Goal: Task Accomplishment & Management: Use online tool/utility

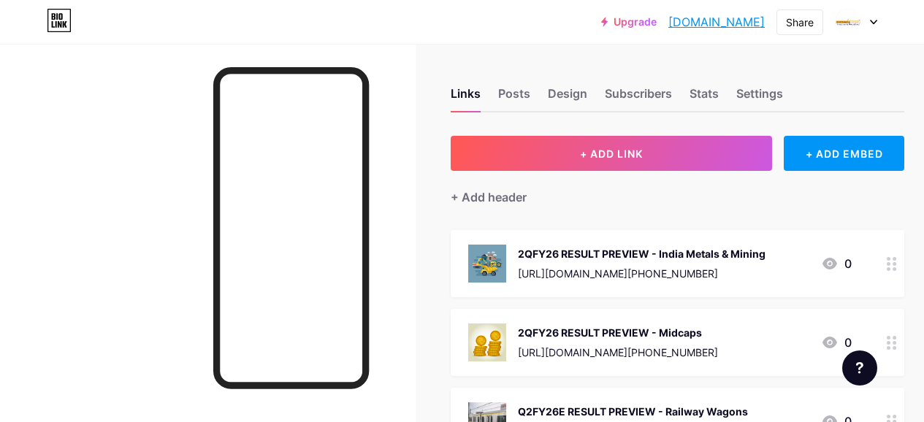
click at [506, 144] on button "+ ADD LINK" at bounding box center [612, 153] width 322 height 35
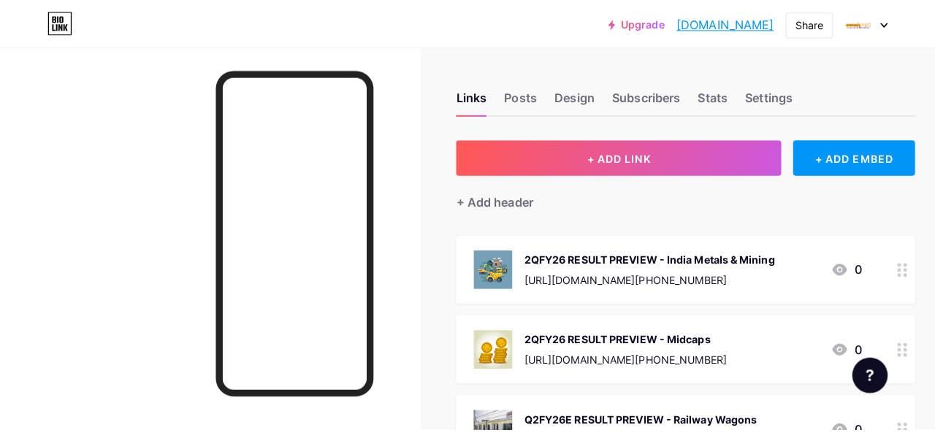
scroll to position [0, 36]
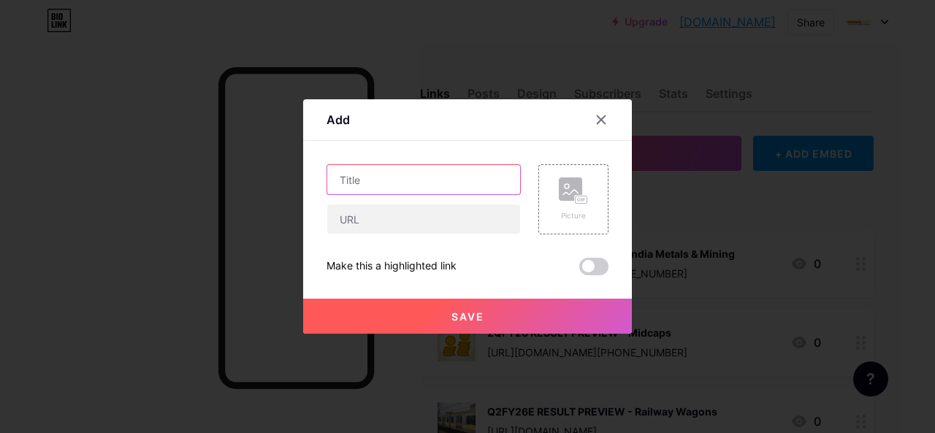
click at [391, 175] on input "text" at bounding box center [423, 179] width 193 height 29
paste input "2QFY26 RESULT PREVIEW"
paste input "India Healthcare"
type input "2QFY26 RESULT PREVIEW - India Healthcare"
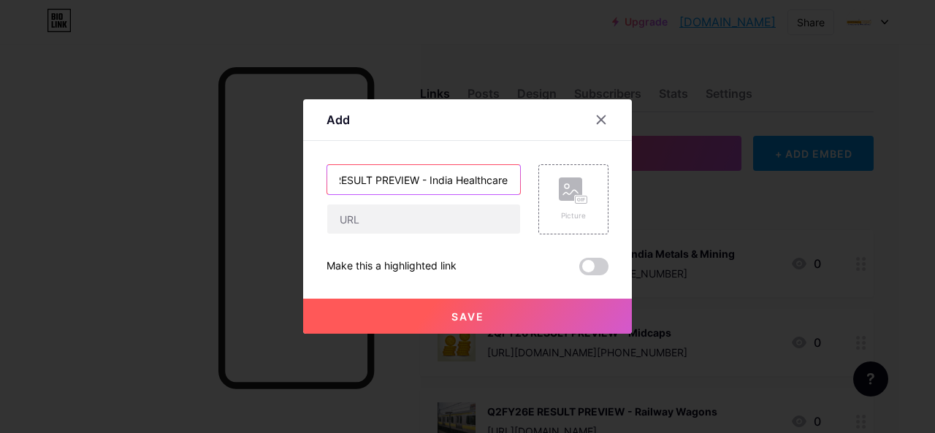
scroll to position [0, 0]
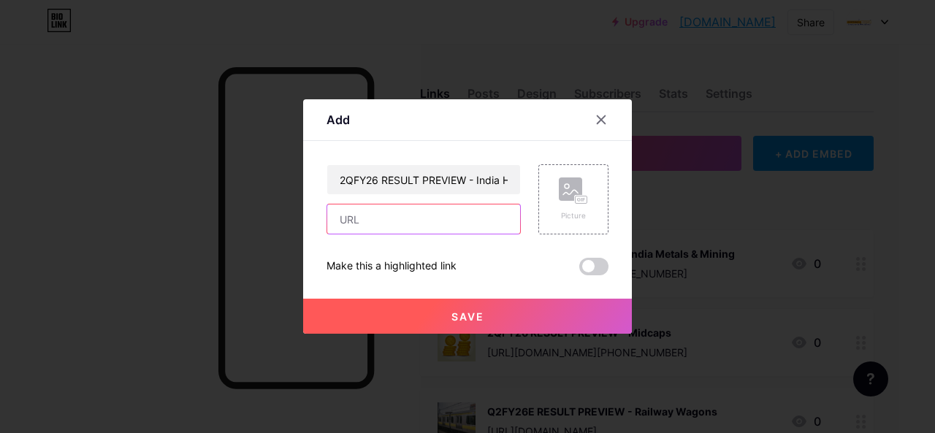
click at [422, 213] on input "text" at bounding box center [423, 219] width 193 height 29
paste input "[URL][DOMAIN_NAME]"
type input "[URL][DOMAIN_NAME]"
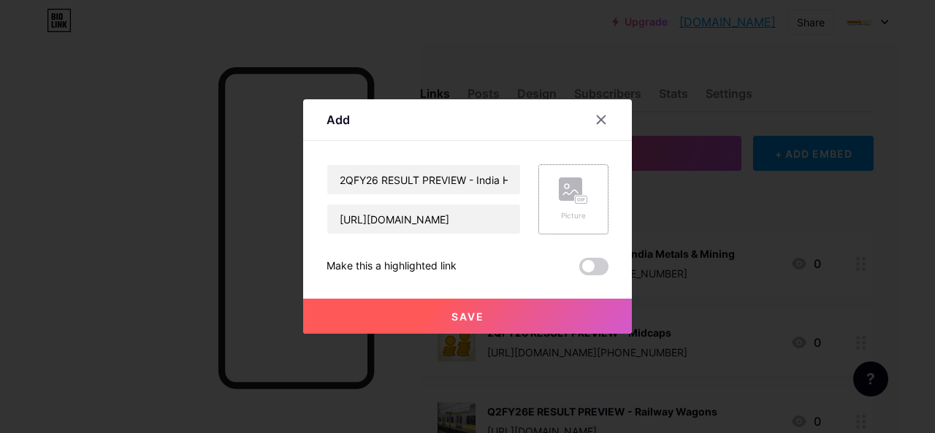
click at [559, 197] on icon at bounding box center [573, 191] width 29 height 27
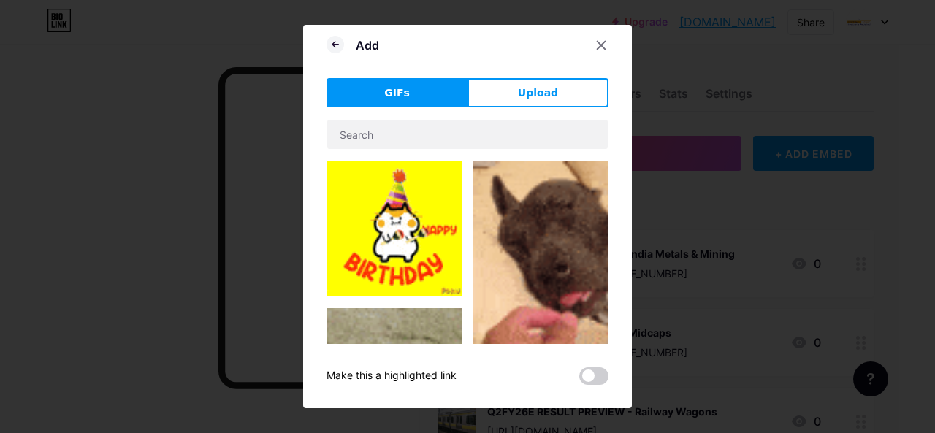
click at [517, 99] on button "Upload" at bounding box center [538, 92] width 141 height 29
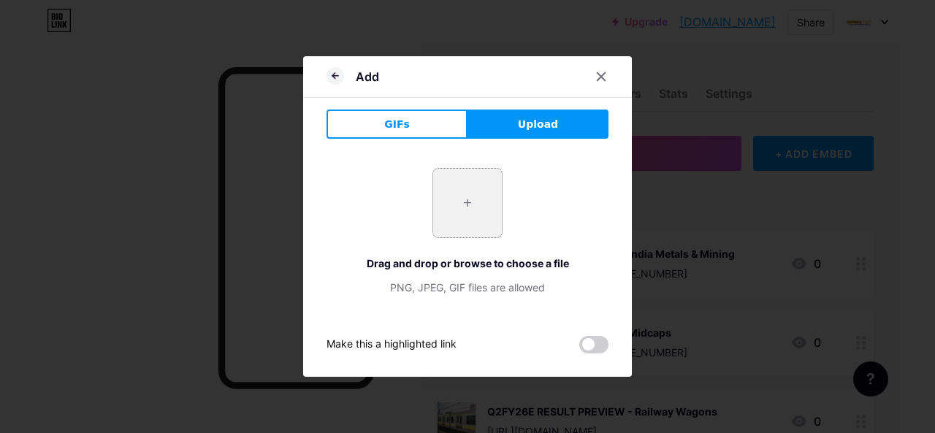
click at [471, 198] on input "file" at bounding box center [467, 203] width 69 height 69
click at [467, 208] on input "file" at bounding box center [467, 203] width 69 height 69
type input "C:\fakepath\Healthcare.jpg"
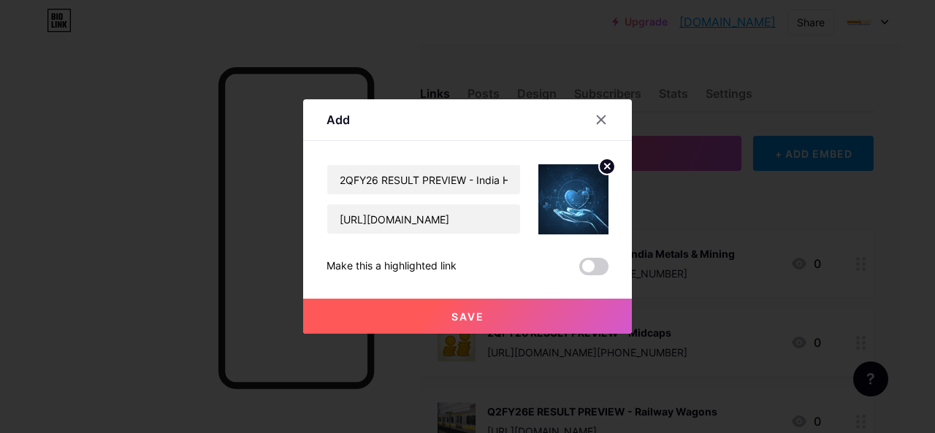
click at [466, 314] on span "Save" at bounding box center [468, 317] width 33 height 12
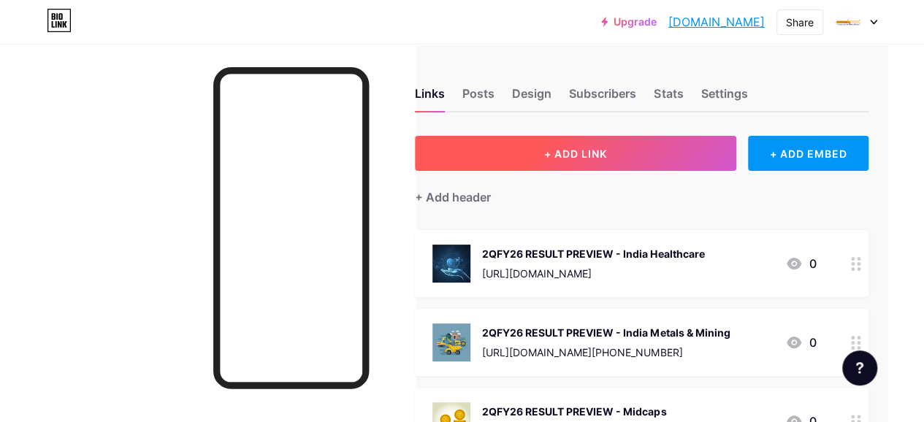
click at [513, 161] on button "+ ADD LINK" at bounding box center [576, 153] width 322 height 35
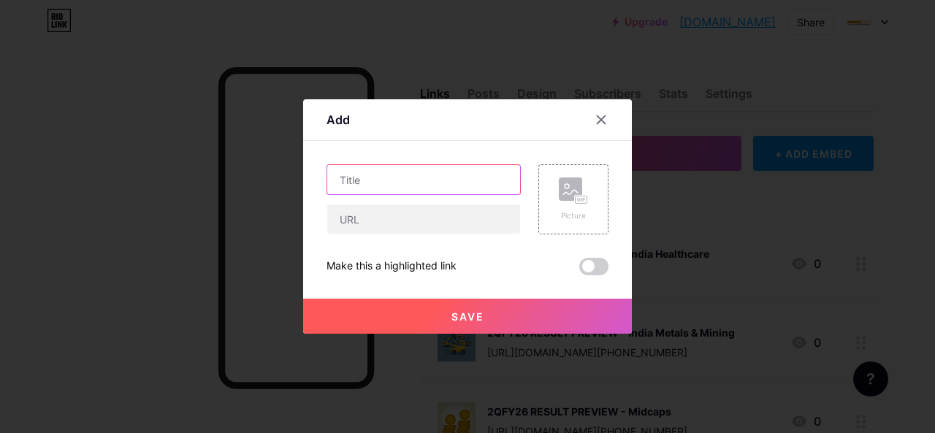
click at [393, 183] on input "text" at bounding box center [423, 179] width 193 height 29
paste input "RESULT UPDATE"
paste input "Bank of [GEOGRAPHIC_DATA]"
type input "RESULT UPDATE - Bank of Maharashtra"
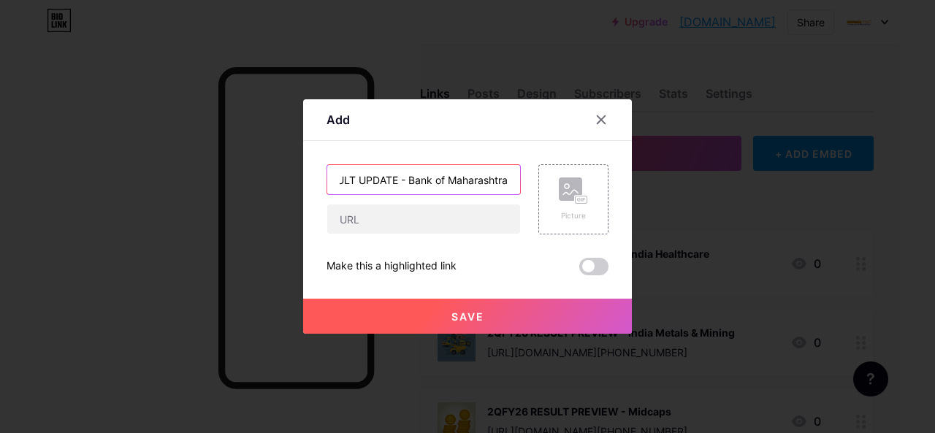
scroll to position [0, 0]
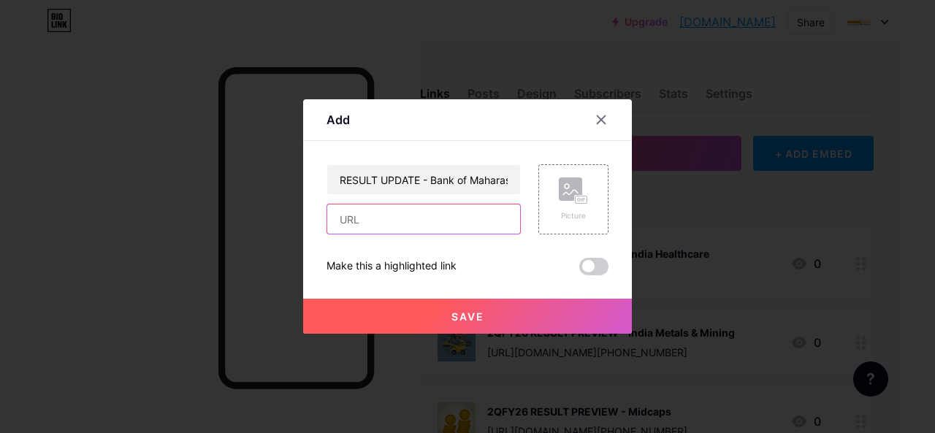
click at [438, 229] on input "text" at bounding box center [423, 219] width 193 height 29
paste input "[URL][DOMAIN_NAME]"
type input "[URL][DOMAIN_NAME]"
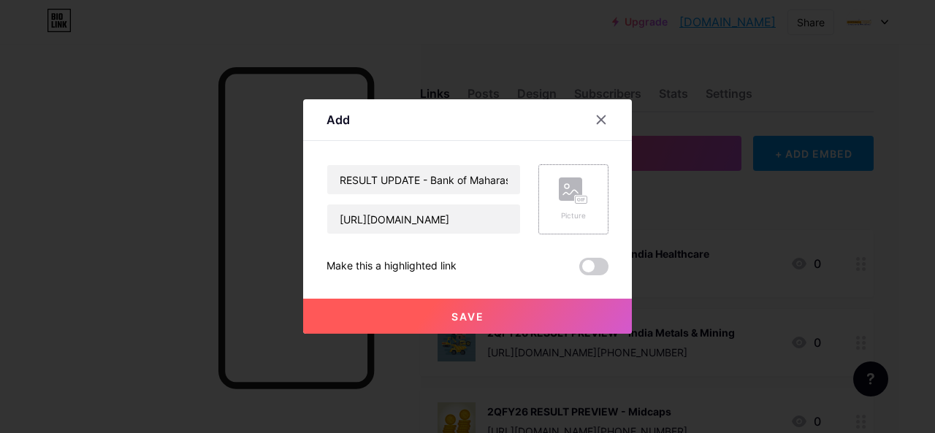
click at [561, 190] on rect at bounding box center [570, 189] width 23 height 23
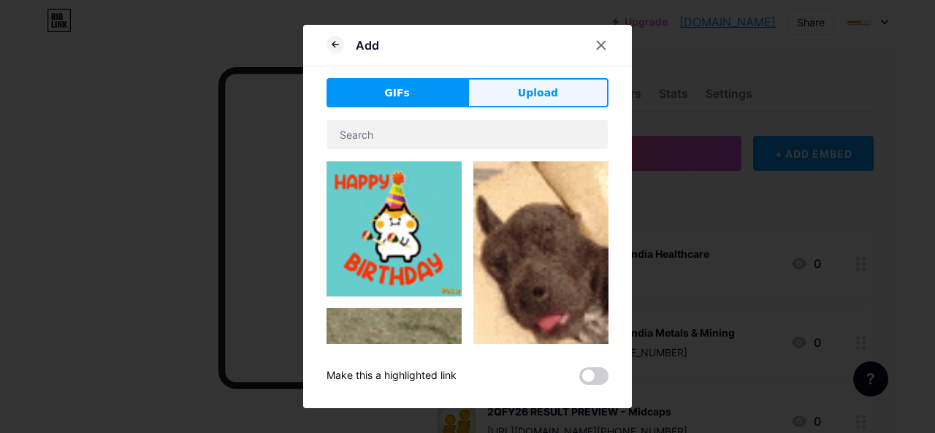
click at [525, 99] on span "Upload" at bounding box center [538, 93] width 40 height 15
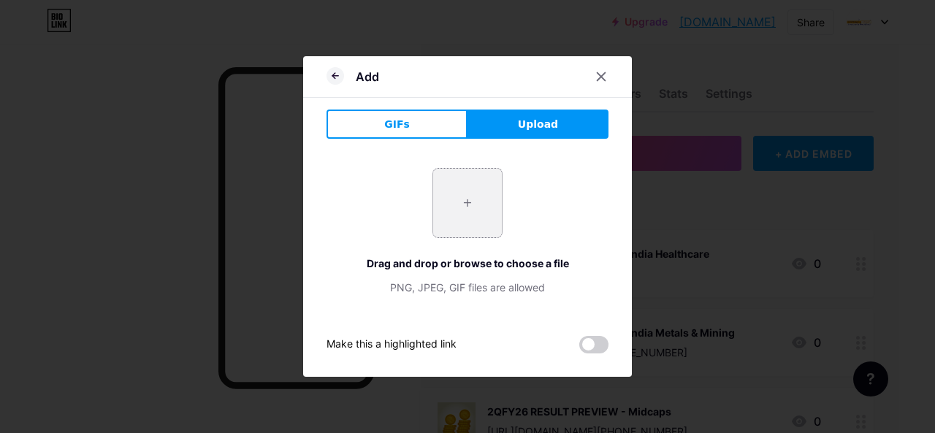
click at [481, 210] on input "file" at bounding box center [467, 203] width 69 height 69
type input "C:\fakepath\BOM.jpg"
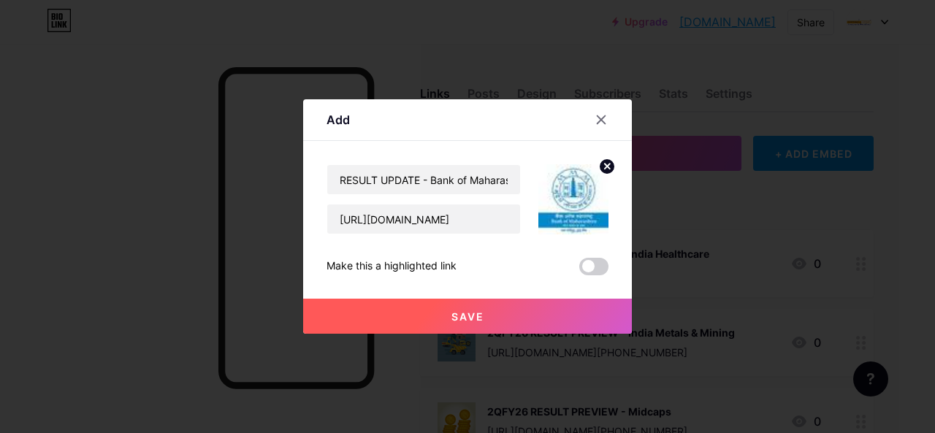
click at [609, 167] on circle at bounding box center [607, 167] width 16 height 16
click at [574, 215] on div "Picture" at bounding box center [573, 215] width 29 height 11
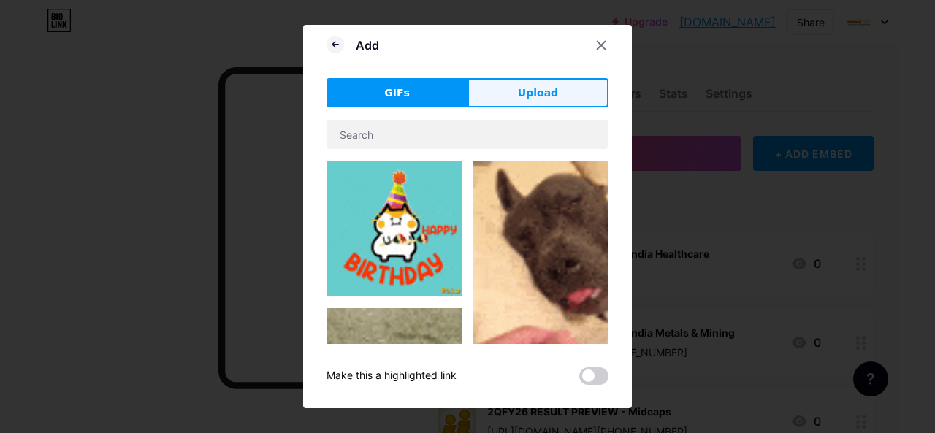
click at [515, 91] on button "Upload" at bounding box center [538, 92] width 141 height 29
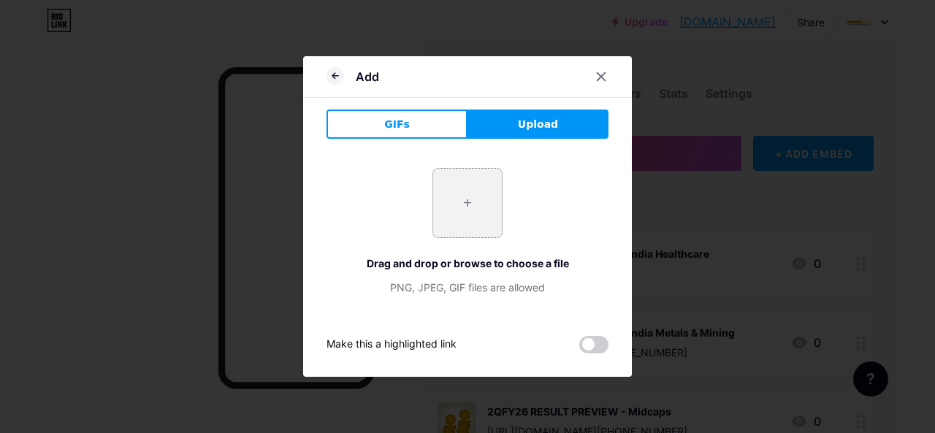
click at [487, 200] on input "file" at bounding box center [467, 203] width 69 height 69
type input "C:\fakepath\BG Remove (36).jpg"
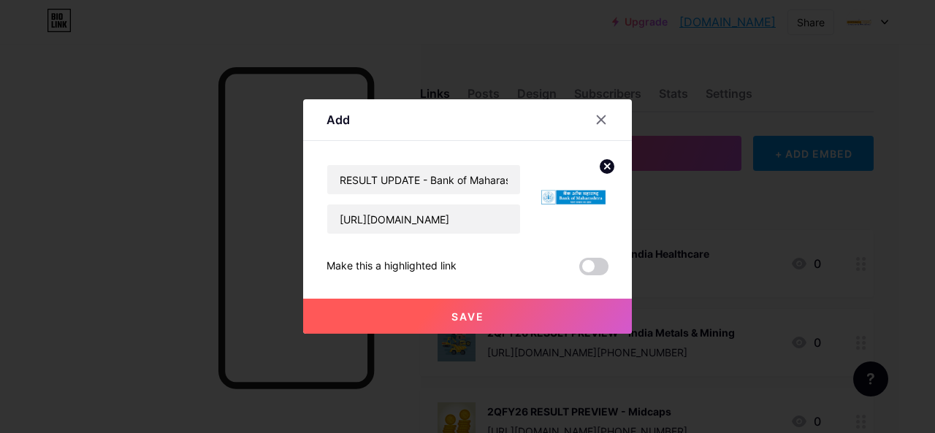
click at [514, 309] on button "Save" at bounding box center [467, 316] width 329 height 35
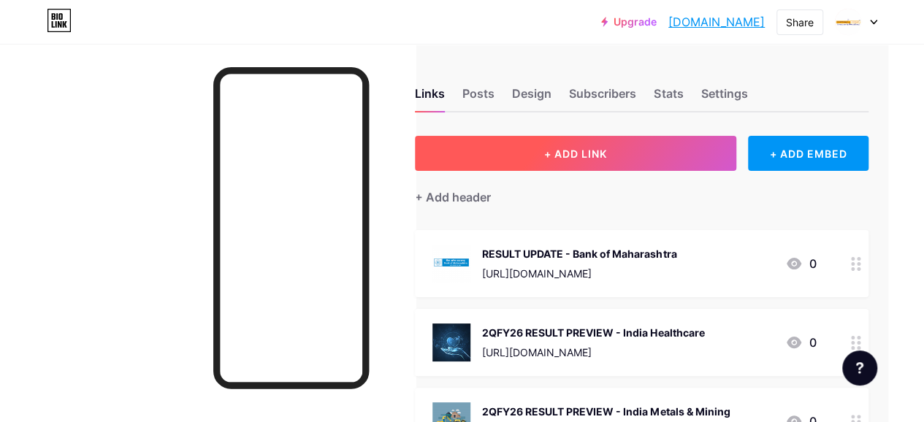
click at [529, 156] on button "+ ADD LINK" at bounding box center [576, 153] width 322 height 35
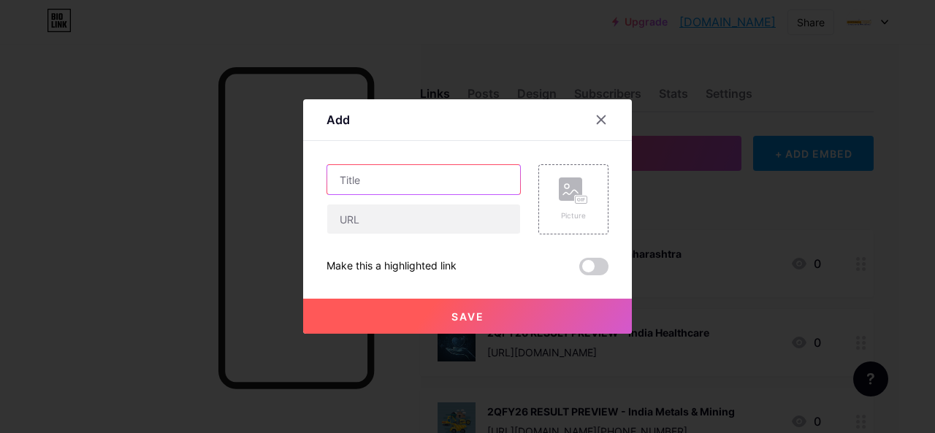
paste input "RESULT UPDATE"
paste input "Tech Mahindra"
type input "RESULT UPDATE - Tech Mahindra"
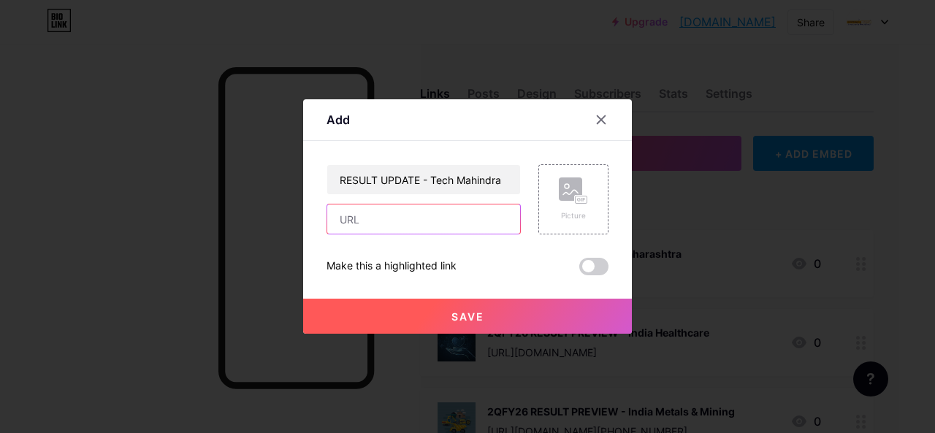
click at [379, 232] on input "text" at bounding box center [423, 219] width 193 height 29
paste input "[URL][DOMAIN_NAME][PHONE_NUMBER]"
type input "[URL][DOMAIN_NAME][PHONE_NUMBER]"
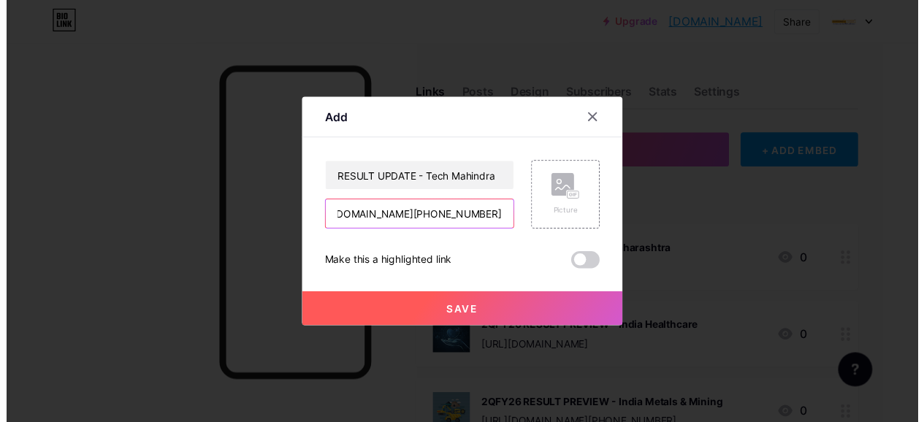
scroll to position [0, 0]
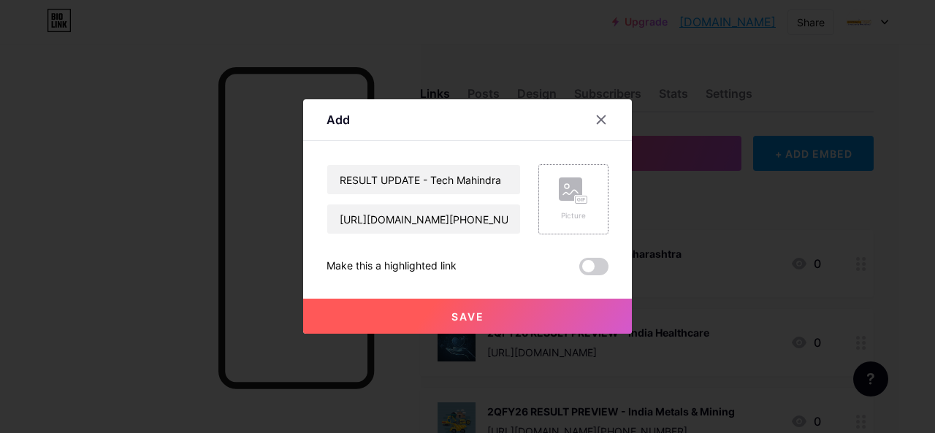
click at [573, 191] on icon at bounding box center [570, 192] width 15 height 4
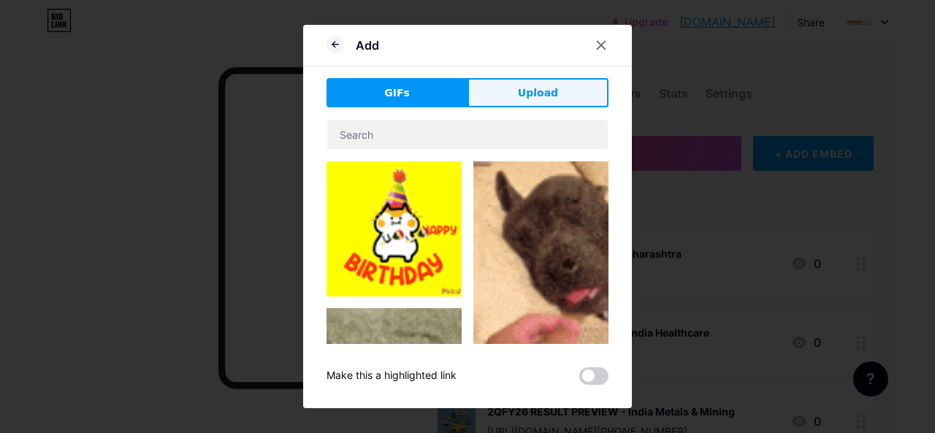
click at [528, 93] on span "Upload" at bounding box center [538, 93] width 40 height 15
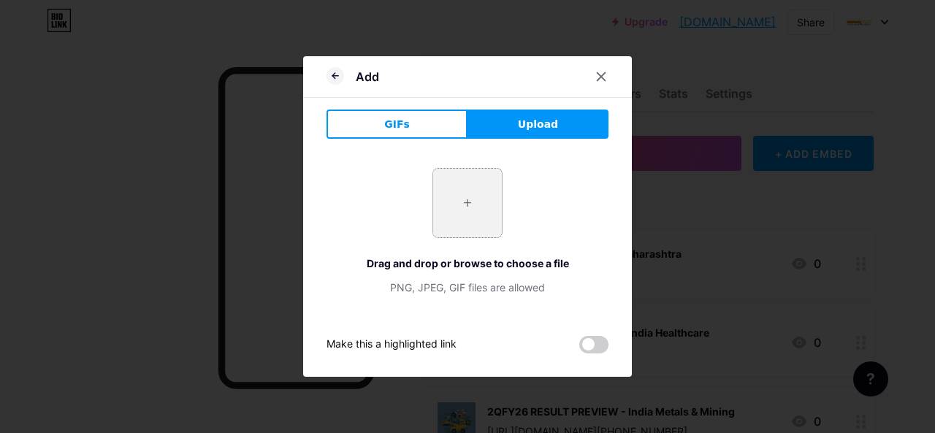
click at [475, 206] on input "file" at bounding box center [467, 203] width 69 height 69
type input "C:\fakepath\TM.png"
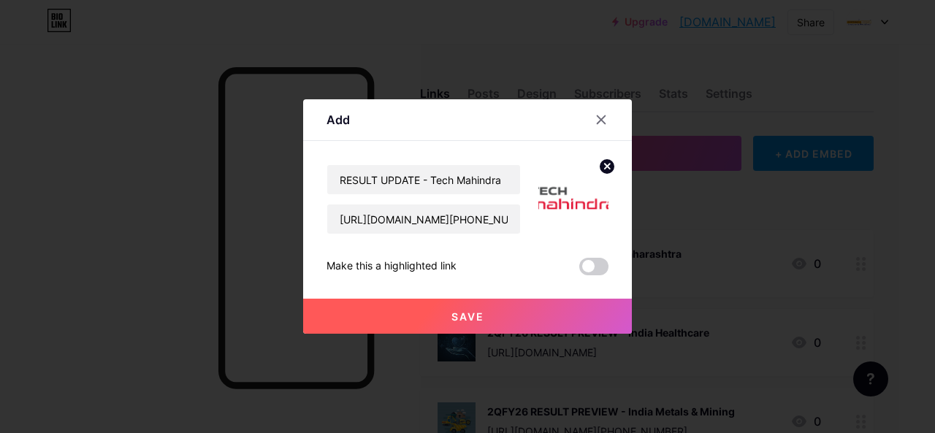
click at [607, 167] on icon at bounding box center [607, 166] width 5 height 5
click at [585, 208] on div "Picture" at bounding box center [573, 200] width 29 height 44
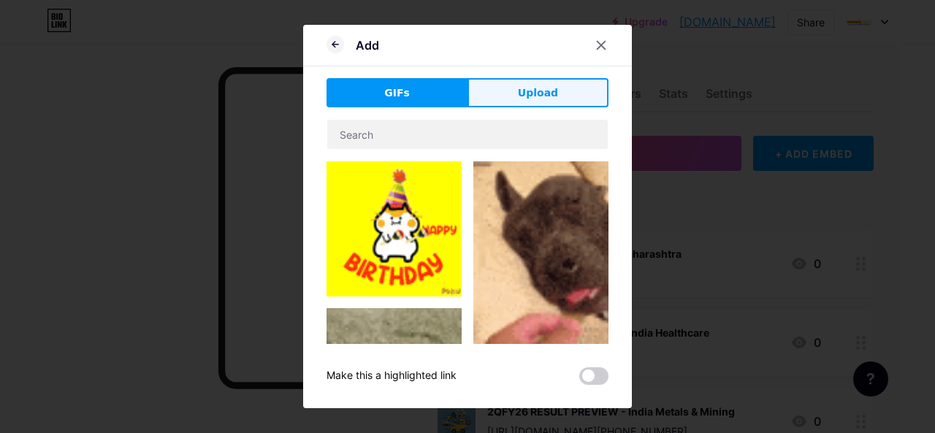
click at [528, 96] on span "Upload" at bounding box center [538, 93] width 40 height 15
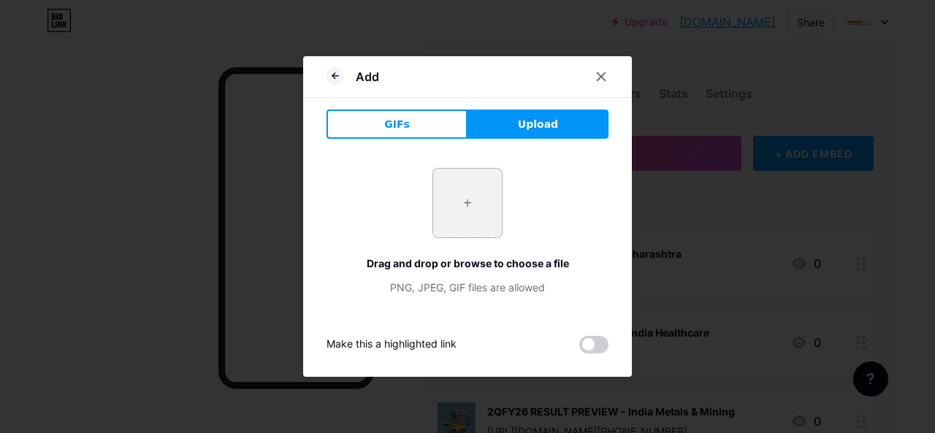
click at [474, 202] on input "file" at bounding box center [467, 203] width 69 height 69
type input "C:\fakepath\BG Remove (37).jpg"
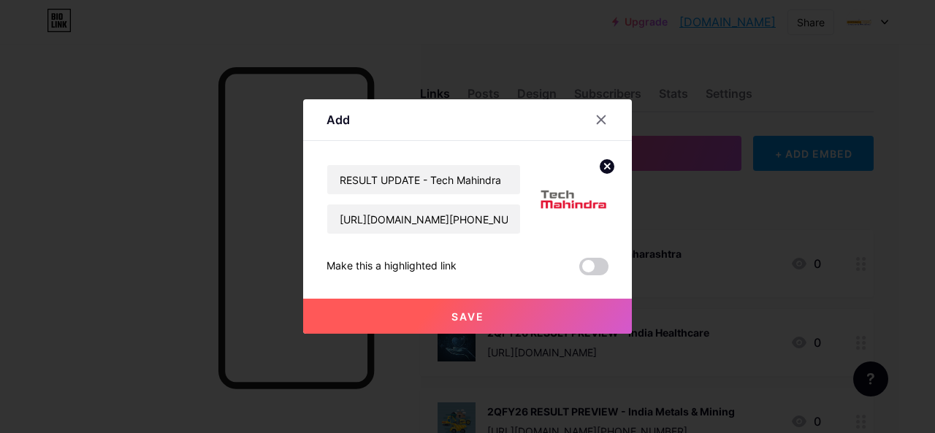
click at [507, 319] on button "Save" at bounding box center [467, 316] width 329 height 35
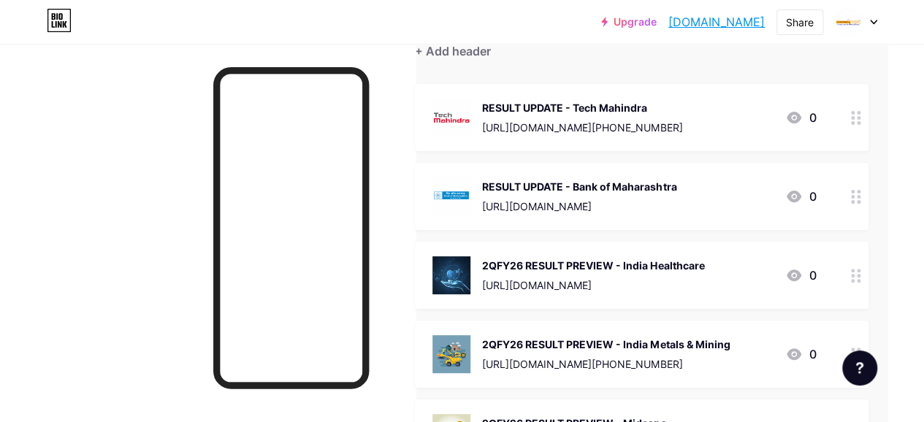
scroll to position [0, 36]
